Goal: Information Seeking & Learning: Learn about a topic

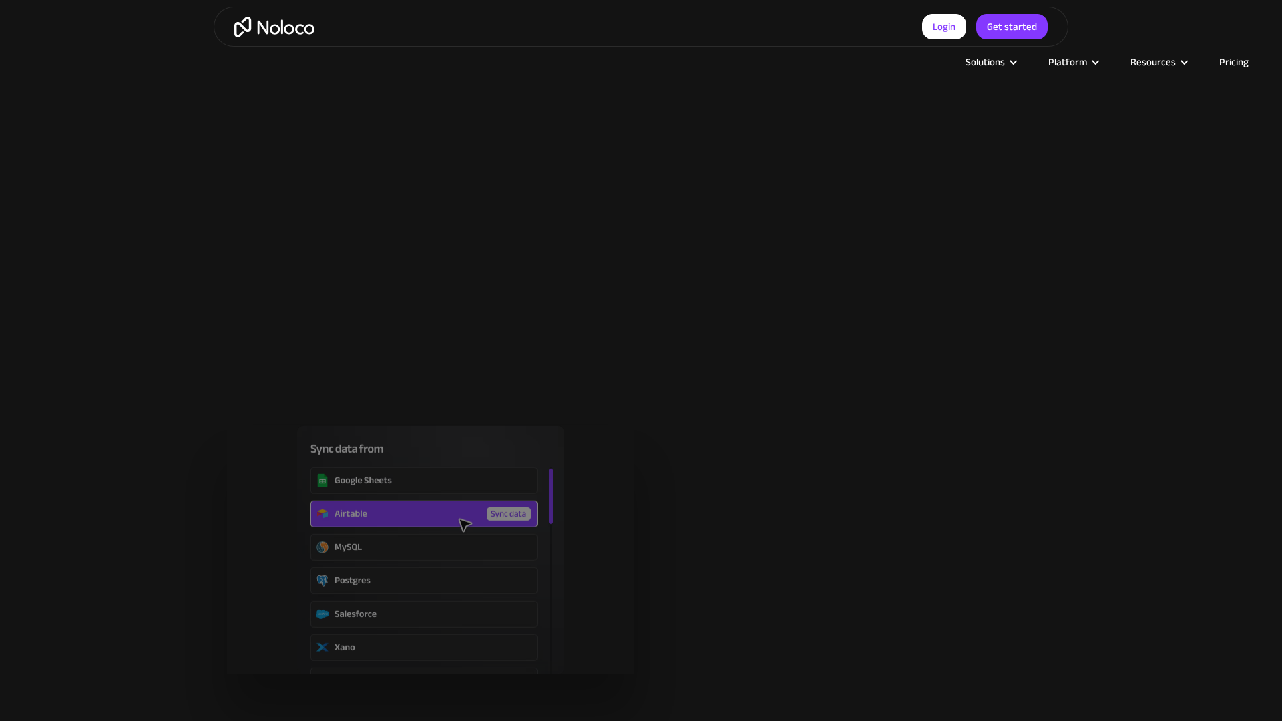
scroll to position [2482, 0]
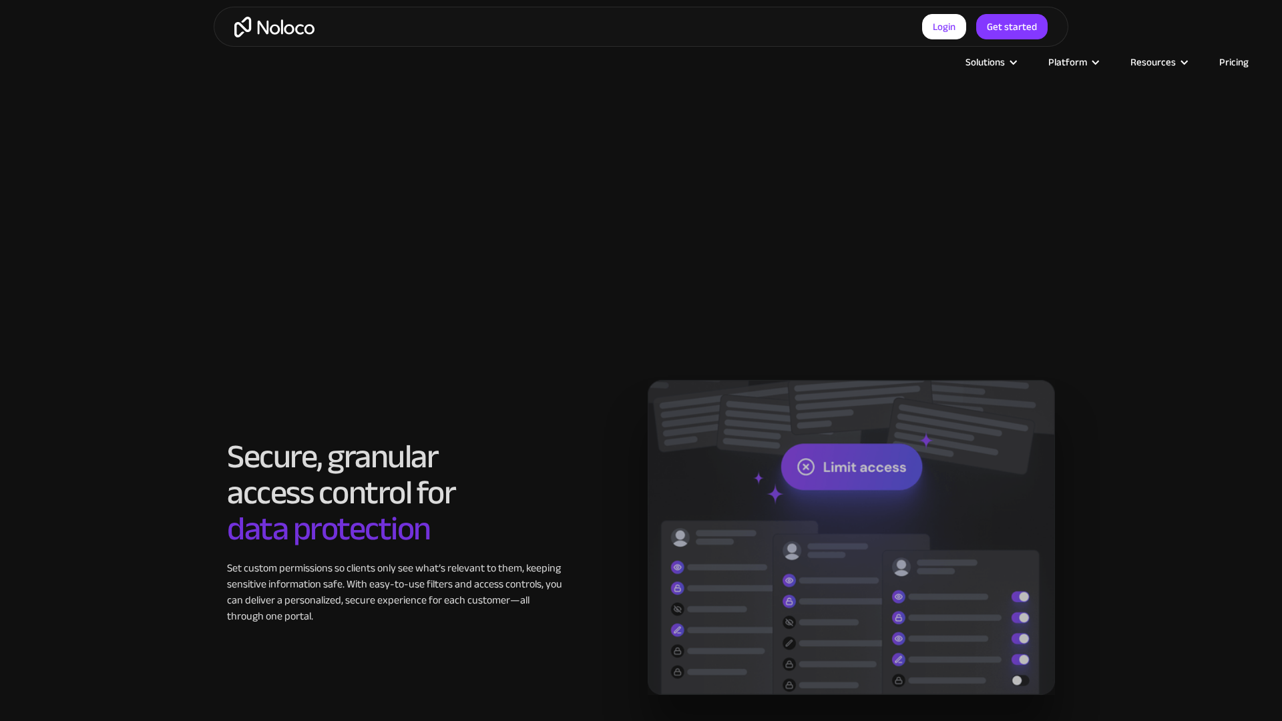
scroll to position [2484, 0]
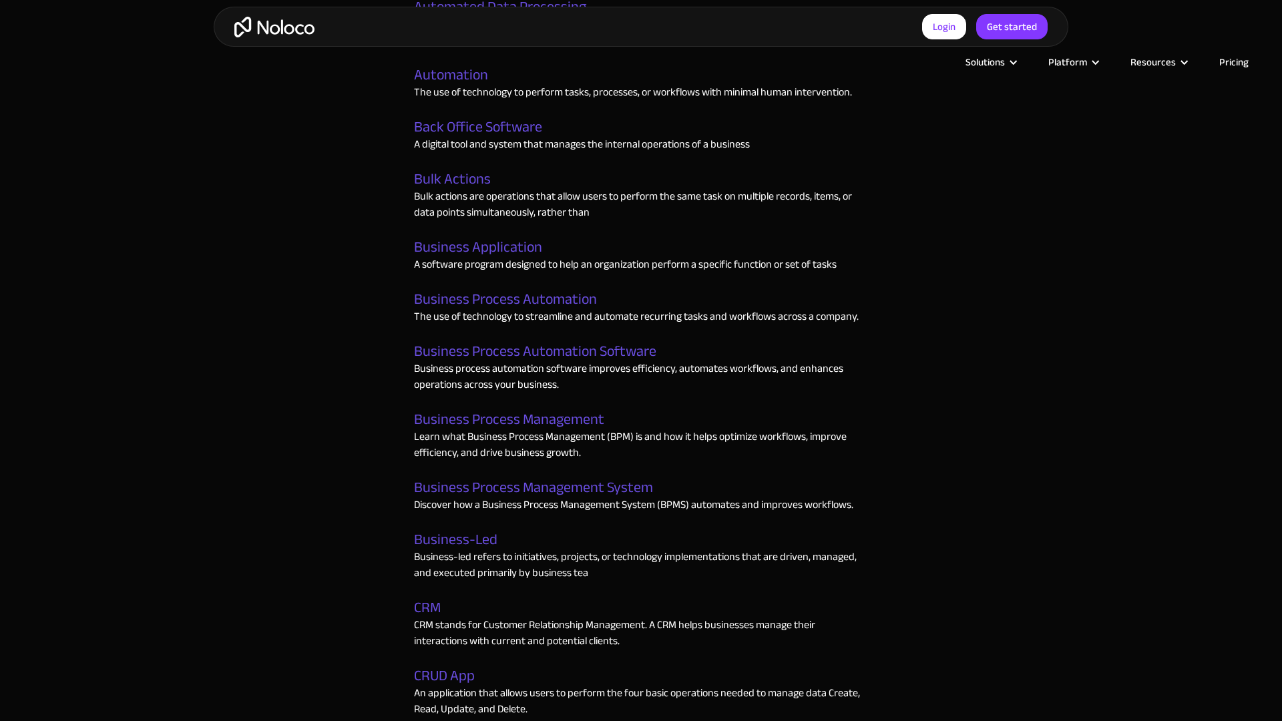
scroll to position [1847, 0]
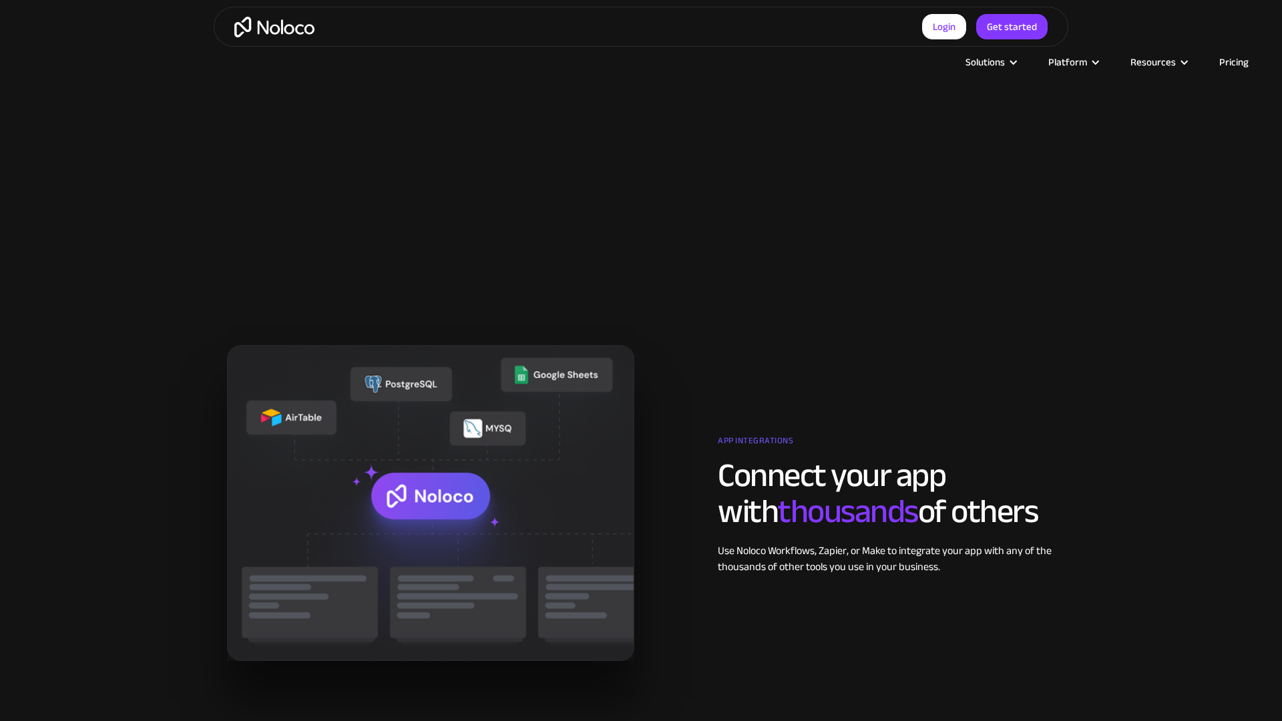
scroll to position [2486, 0]
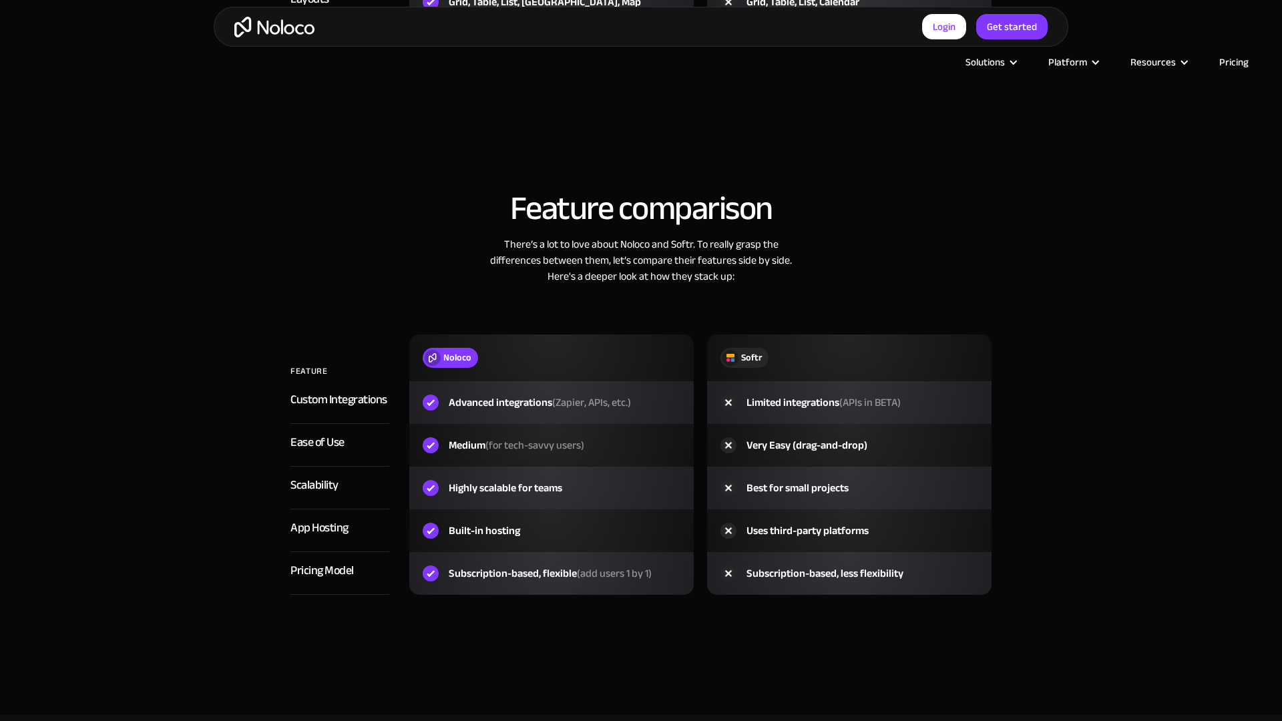
scroll to position [2484, 0]
